Goal: Task Accomplishment & Management: Manage account settings

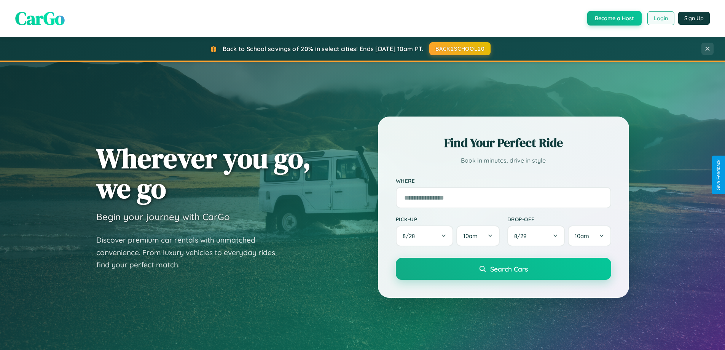
click at [660, 18] on button "Login" at bounding box center [660, 18] width 27 height 14
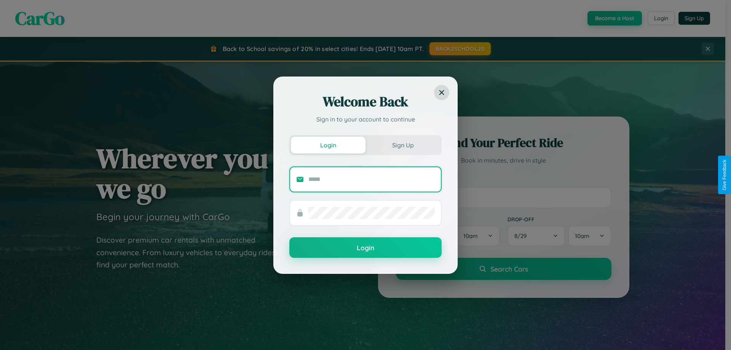
click at [371, 179] on input "text" at bounding box center [371, 179] width 126 height 12
type input "**********"
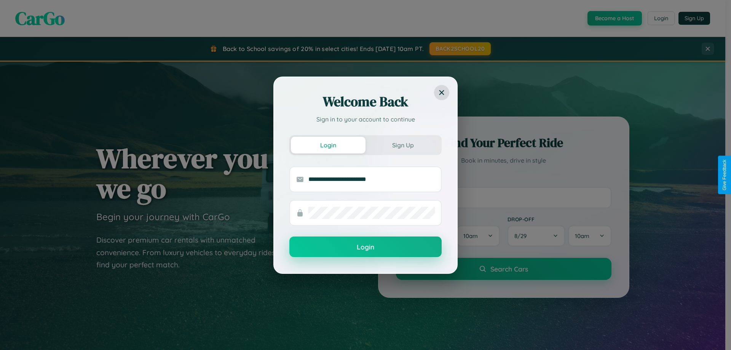
click at [365, 247] on button "Login" at bounding box center [365, 246] width 152 height 21
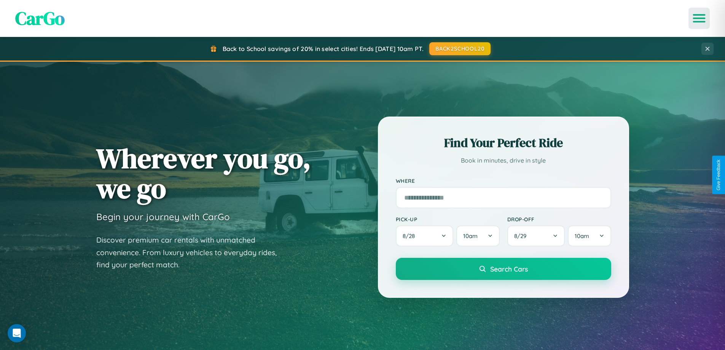
click at [699, 18] on icon "Open menu" at bounding box center [699, 18] width 11 height 7
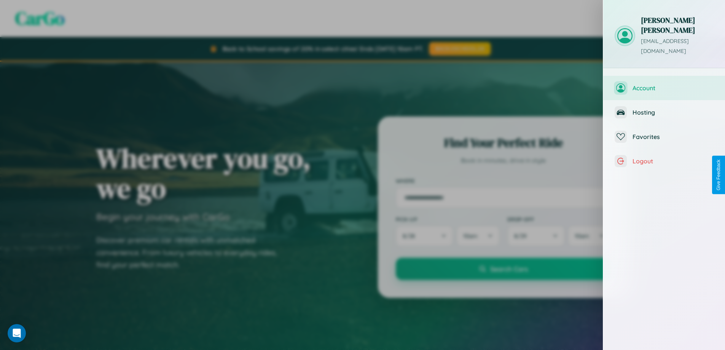
click at [664, 84] on span "Account" at bounding box center [672, 88] width 81 height 8
